Goal: Task Accomplishment & Management: Manage account settings

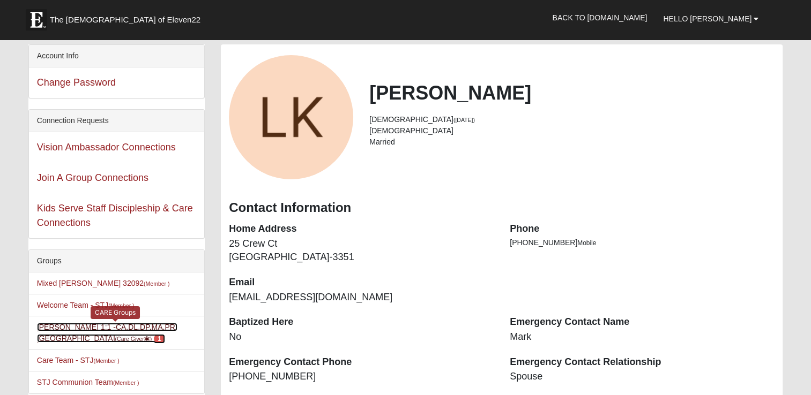
click at [149, 327] on link "Lynn Kinnaman 1:1 -CA,DL,DP,MA,PR,SC (Care Giver ) 1" at bounding box center [107, 333] width 140 height 20
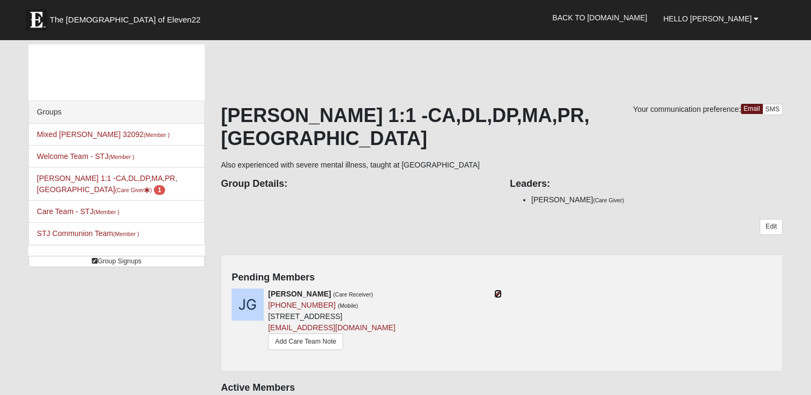
click at [500, 290] on icon at bounding box center [498, 294] width 8 height 8
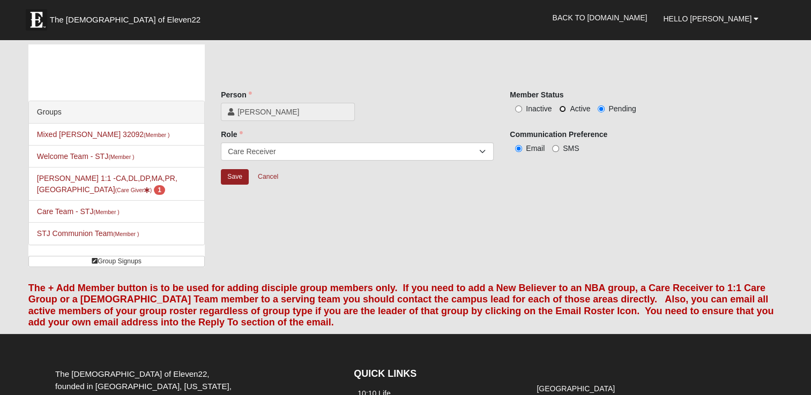
click at [564, 108] on input "Active" at bounding box center [562, 109] width 7 height 7
radio input "true"
click at [240, 178] on input "Save" at bounding box center [235, 177] width 28 height 16
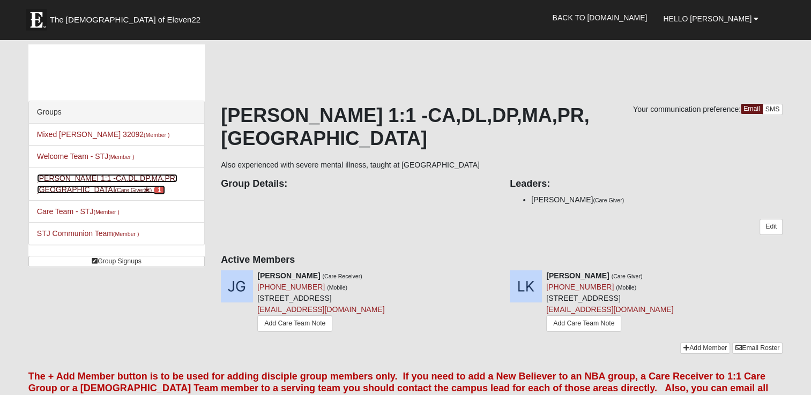
click at [68, 179] on link "Lynn Kinnaman 1:1 -CA,DL,DP,MA,PR,SC (Care Giver ) 1" at bounding box center [107, 184] width 140 height 20
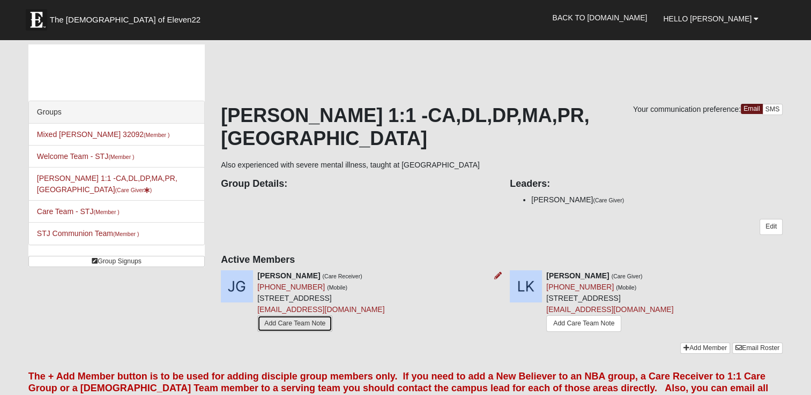
click at [287, 316] on link "Add Care Team Note" at bounding box center [294, 324] width 75 height 17
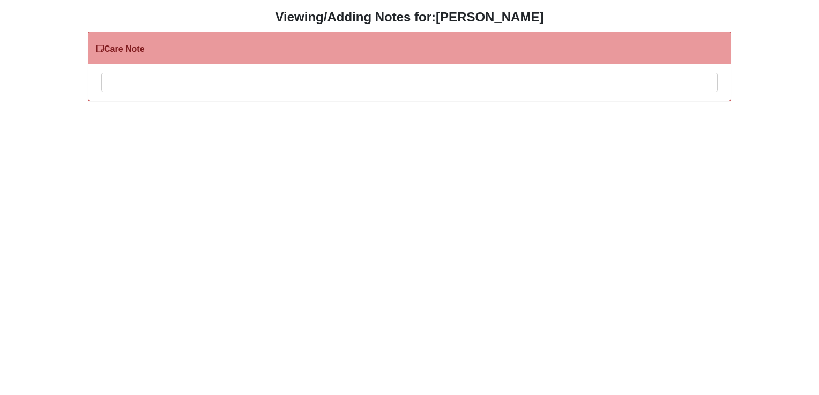
click at [124, 84] on div at bounding box center [409, 96] width 615 height 47
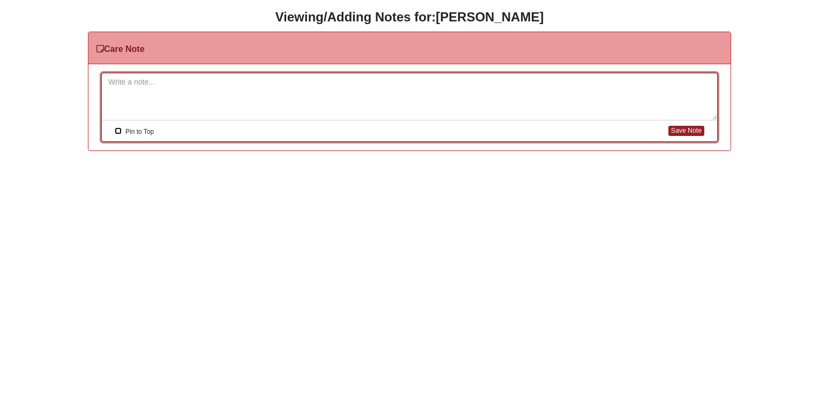
click at [118, 131] on input "Pin to Top" at bounding box center [118, 131] width 7 height 7
checkbox input "true"
click at [120, 80] on div at bounding box center [409, 96] width 615 height 47
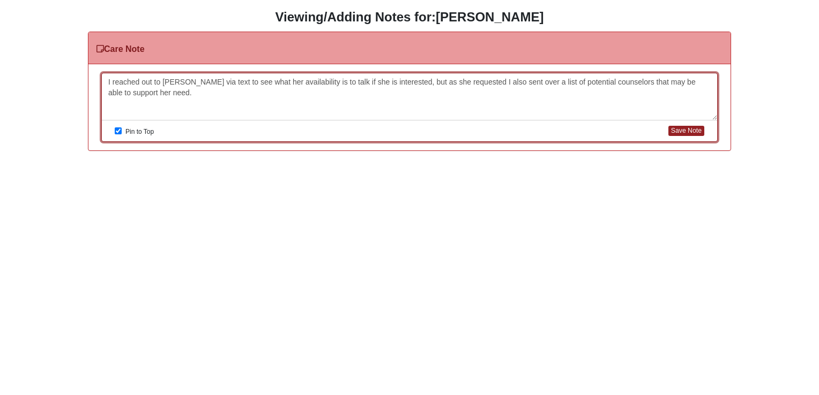
click at [108, 82] on div "I reached out to Jennifer via text to see what her availability is to talk if s…" at bounding box center [409, 96] width 615 height 47
click at [681, 130] on button "Save Note" at bounding box center [686, 131] width 36 height 10
checkbox input "false"
